Goal: Check status: Check status

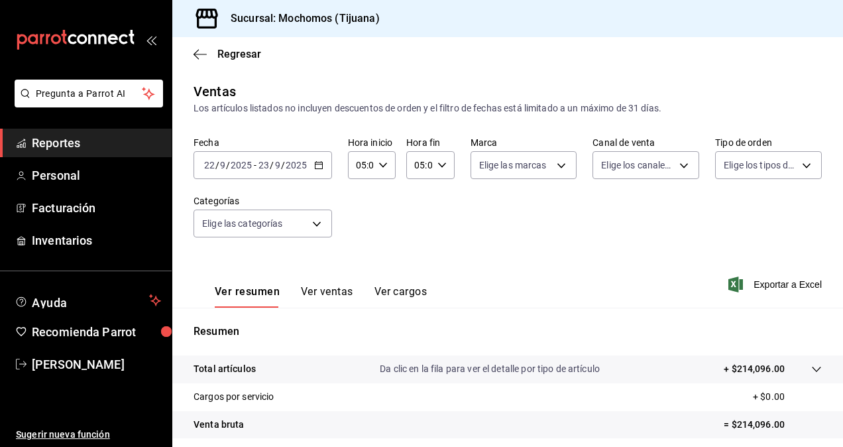
scroll to position [188, 0]
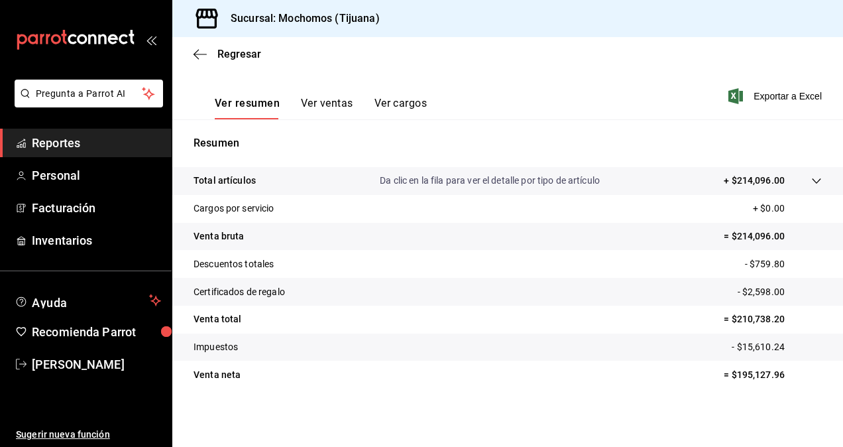
click at [80, 153] on link "Reportes" at bounding box center [86, 143] width 172 height 29
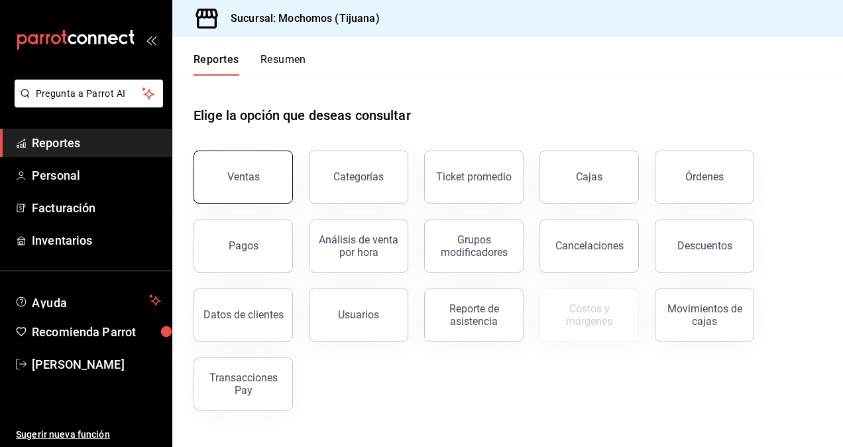
click at [282, 166] on button "Ventas" at bounding box center [243, 176] width 99 height 53
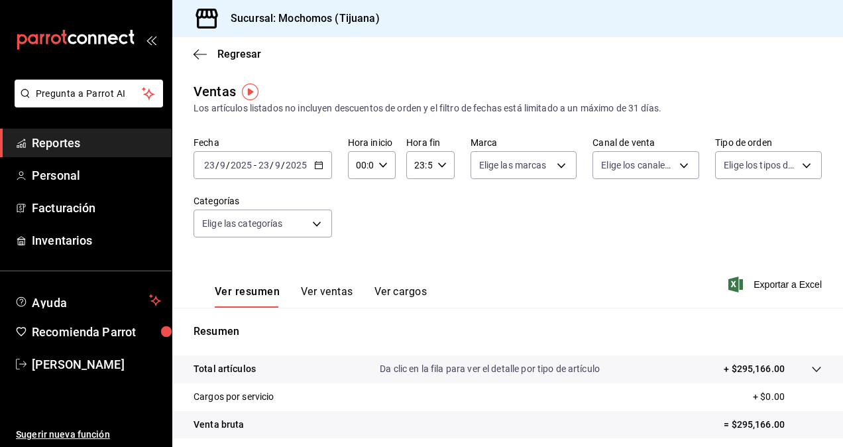
click at [321, 164] on \(Stroke\) "button" at bounding box center [318, 164] width 7 height 1
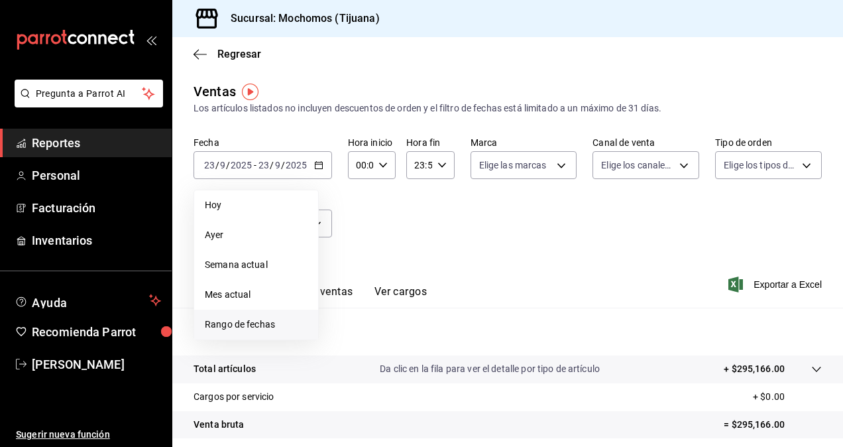
click at [263, 320] on span "Rango de fechas" at bounding box center [256, 325] width 103 height 14
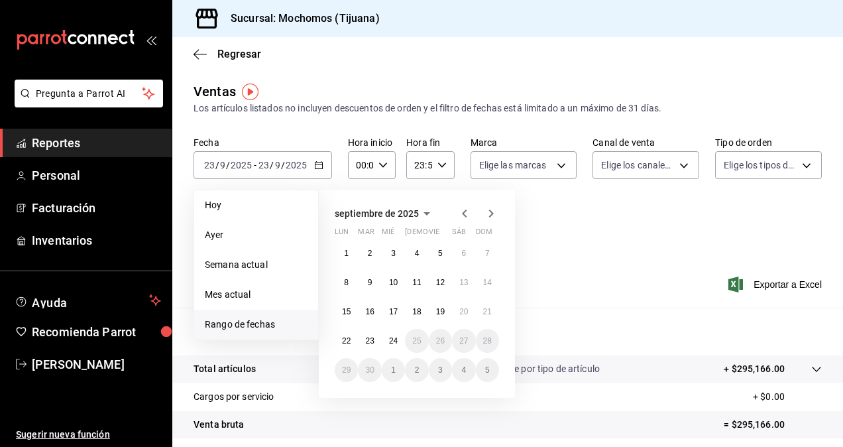
click at [540, 257] on div "septiembre de 2025 lun mar [PERSON_NAME] vie sáb dom 1 2 3 4 5 6 7 8 9 10 11 12…" at bounding box center [435, 288] width 232 height 219
click at [350, 345] on abbr "22" at bounding box center [346, 340] width 9 height 9
click at [367, 341] on abbr "23" at bounding box center [369, 340] width 9 height 9
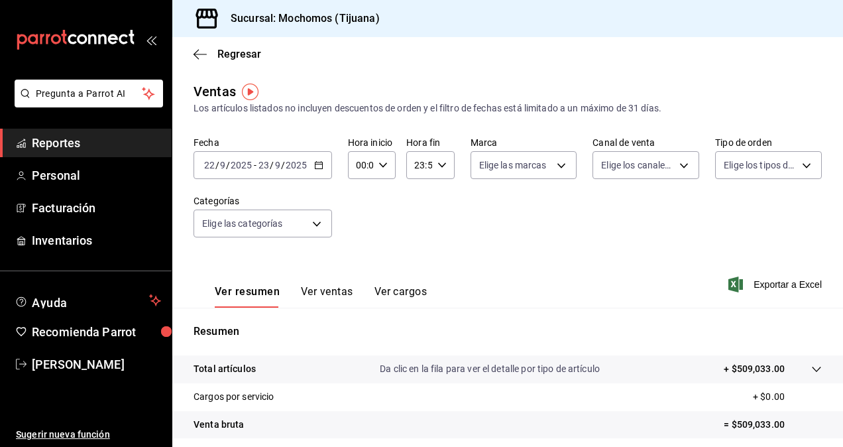
click at [467, 250] on div "Fecha [DATE] [DATE] - [DATE] [DATE] Hora inicio 00:00 Hora inicio Hora fin 23:5…" at bounding box center [508, 195] width 628 height 117
click at [382, 162] on icon "button" at bounding box center [382, 164] width 9 height 9
click at [357, 227] on span "05" at bounding box center [358, 225] width 3 height 11
type input "05:00"
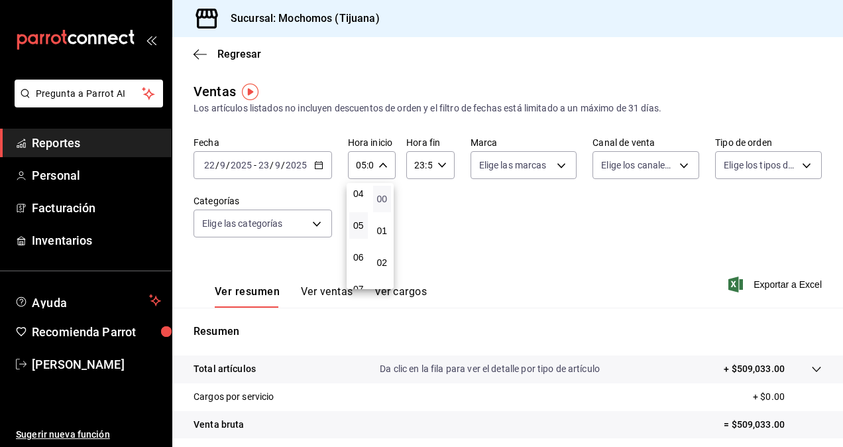
click at [381, 200] on span "00" at bounding box center [382, 199] width 3 height 11
click at [436, 165] on div at bounding box center [421, 223] width 843 height 447
click at [437, 166] on \(Stroke\) "button" at bounding box center [441, 164] width 8 height 5
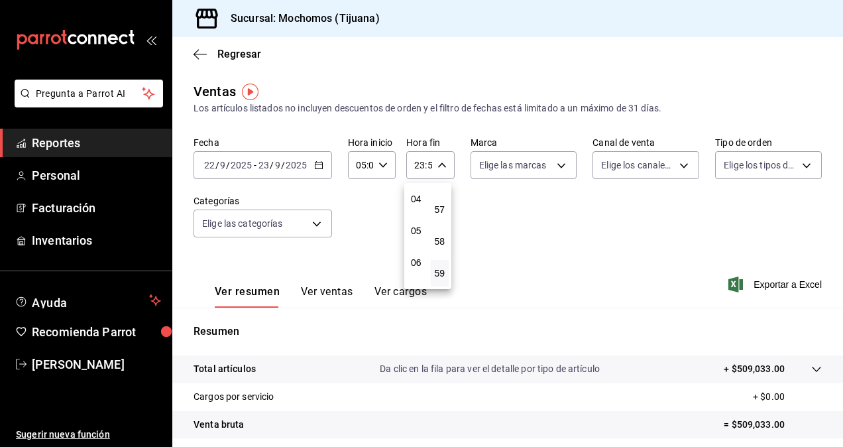
scroll to position [127, 0]
click at [416, 228] on span "05" at bounding box center [416, 230] width 3 height 11
click at [437, 166] on div at bounding box center [421, 223] width 843 height 447
click at [437, 164] on \(Stroke\) "button" at bounding box center [441, 164] width 8 height 5
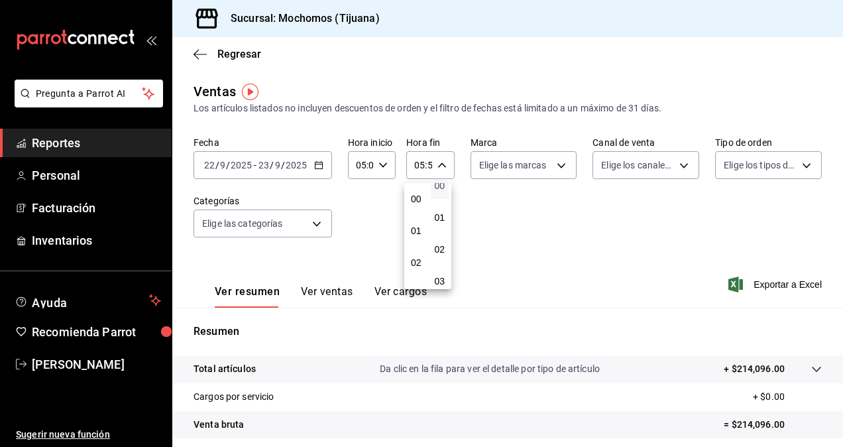
click at [441, 187] on span "00" at bounding box center [440, 185] width 3 height 11
type input "05:00"
click at [564, 200] on div at bounding box center [421, 223] width 843 height 447
click at [318, 171] on div "[DATE] [DATE] - [DATE] [DATE]" at bounding box center [263, 165] width 139 height 28
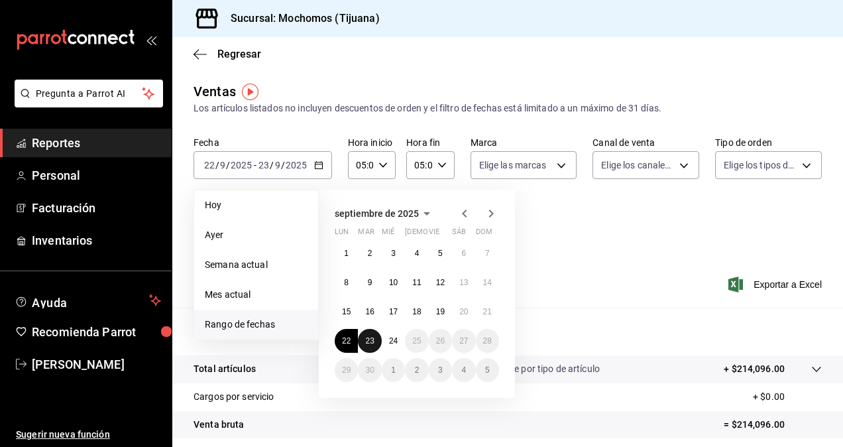
click at [371, 341] on abbr "23" at bounding box center [369, 340] width 9 height 9
click at [387, 343] on button "24" at bounding box center [393, 341] width 23 height 24
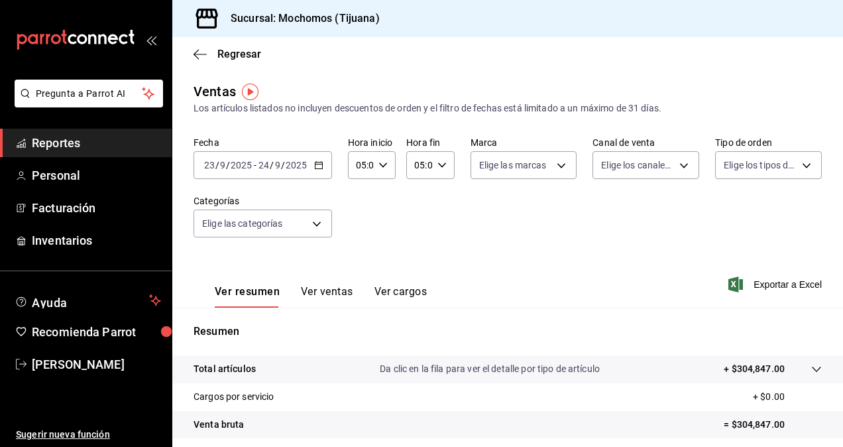
scroll to position [188, 0]
